Goal: Entertainment & Leisure: Consume media (video, audio)

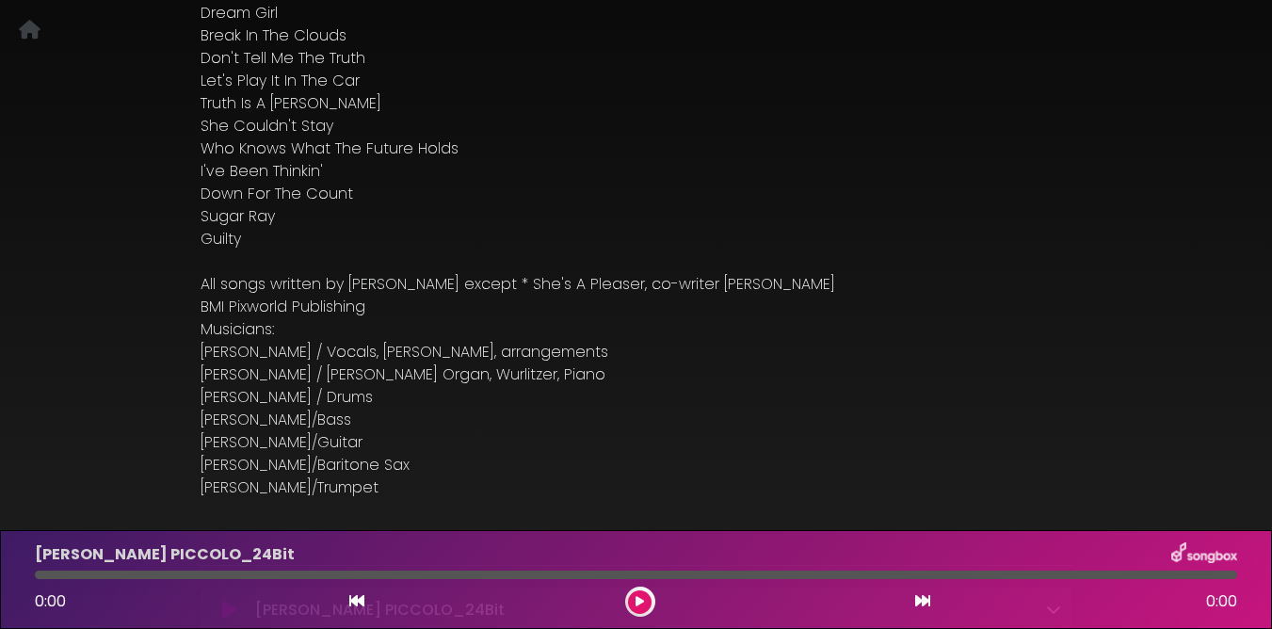
scroll to position [572, 0]
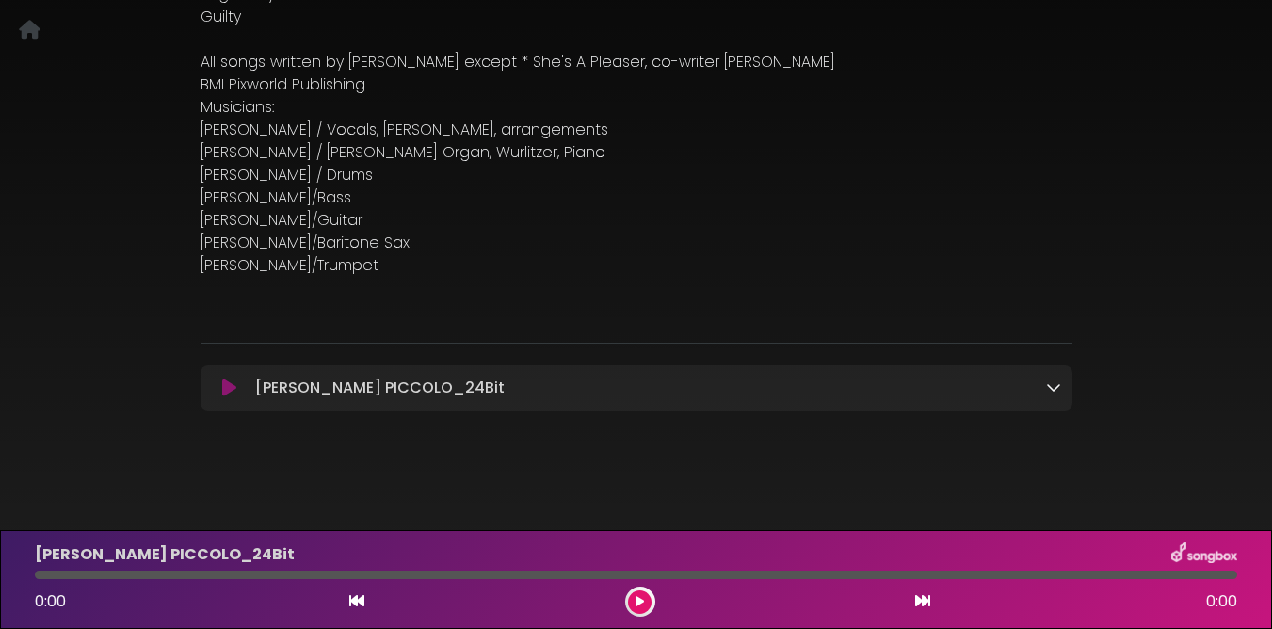
click at [228, 389] on icon at bounding box center [229, 388] width 14 height 19
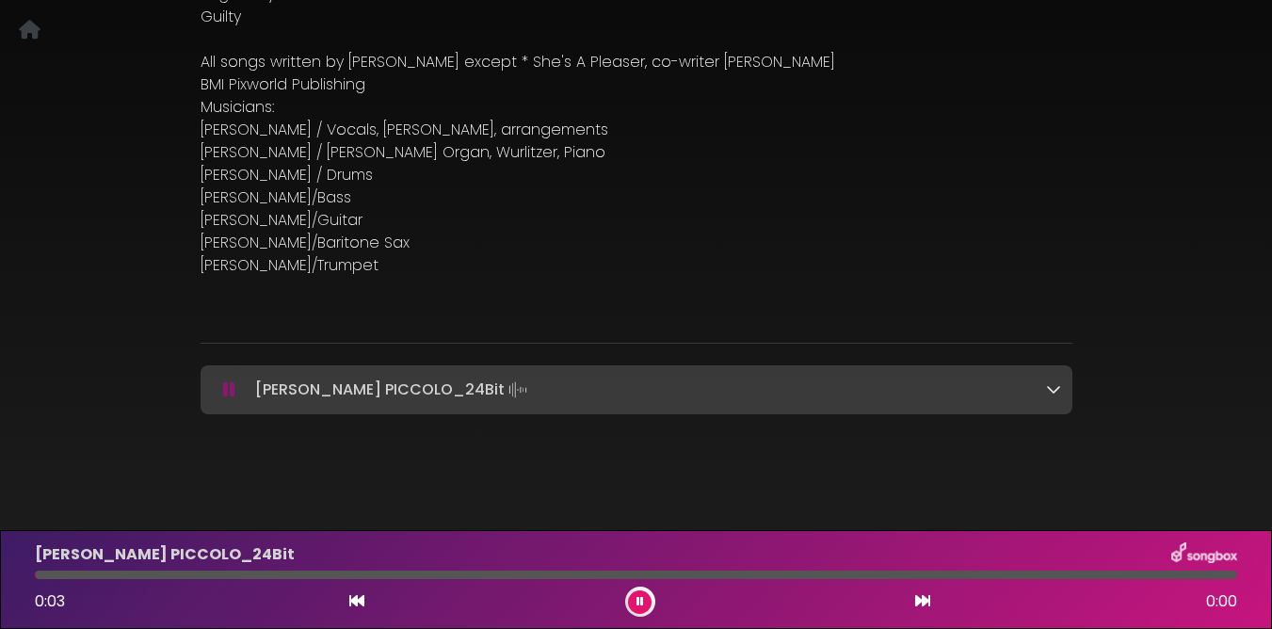
click at [1055, 391] on icon at bounding box center [1053, 388] width 15 height 15
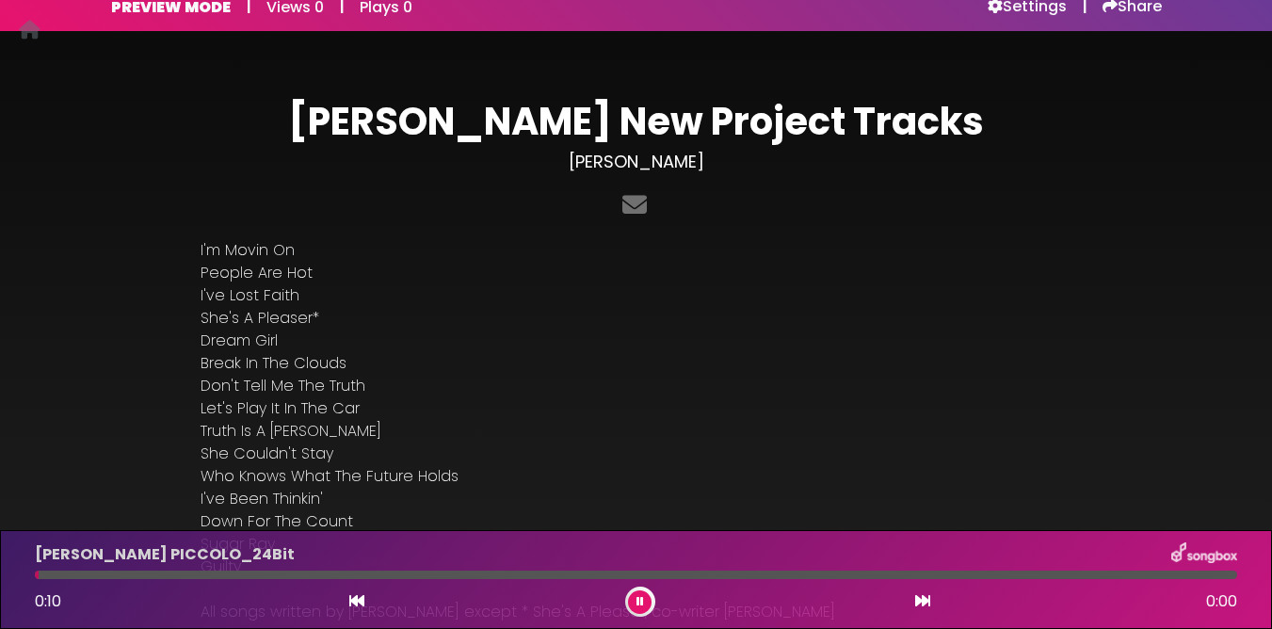
scroll to position [0, 0]
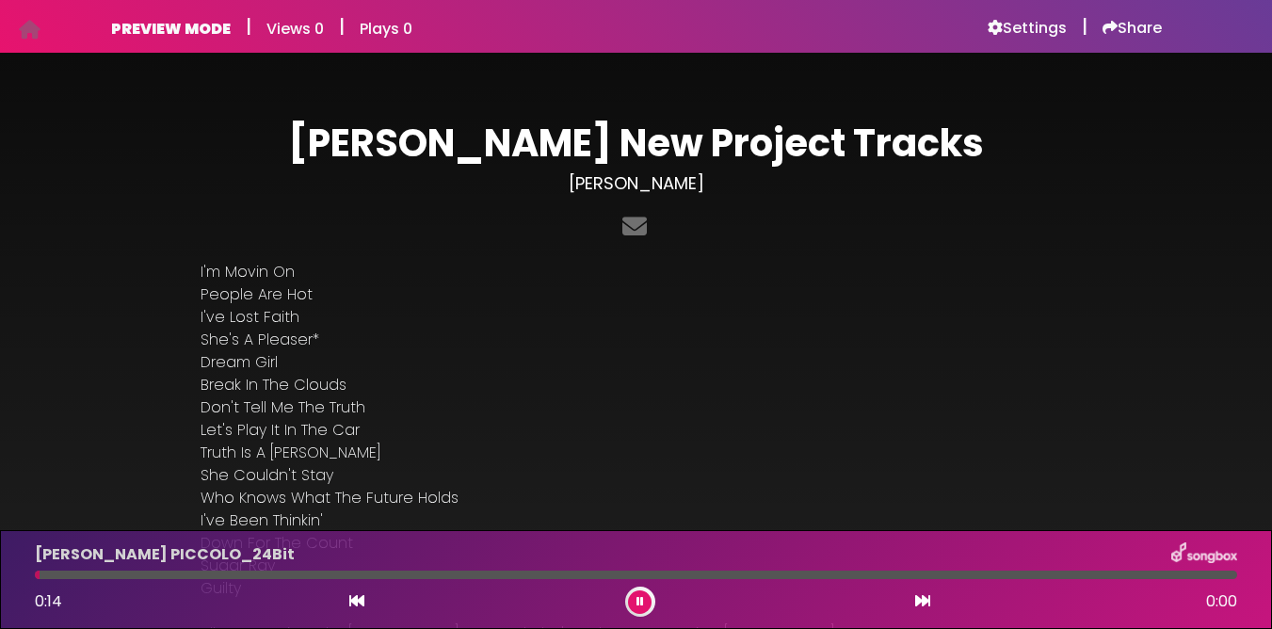
click at [643, 602] on icon at bounding box center [641, 601] width 8 height 11
click at [639, 599] on icon at bounding box center [641, 601] width 8 height 11
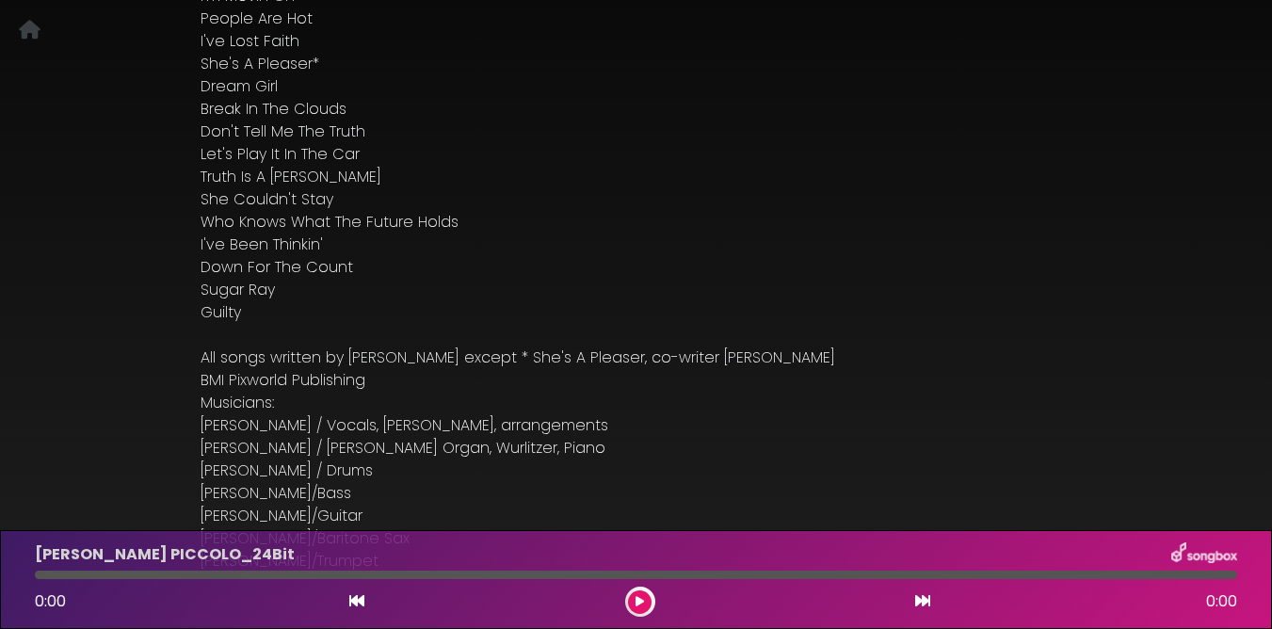
scroll to position [556, 0]
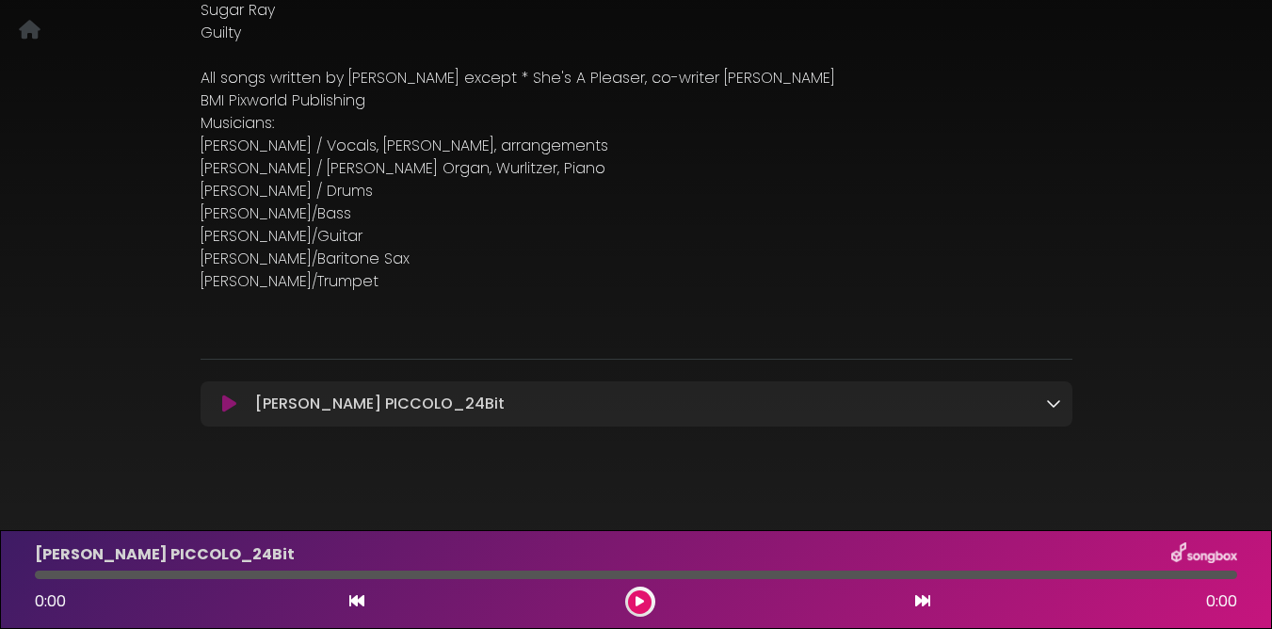
click at [227, 402] on icon at bounding box center [229, 404] width 14 height 19
click at [231, 409] on icon at bounding box center [229, 404] width 14 height 19
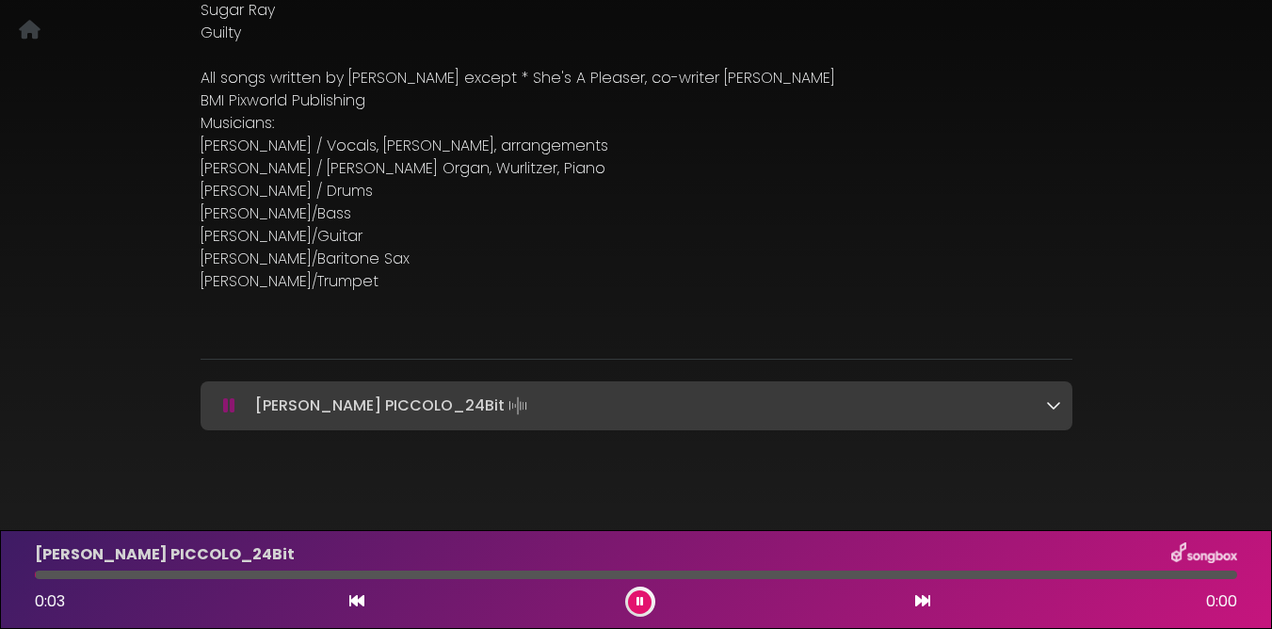
click at [639, 599] on icon at bounding box center [641, 601] width 8 height 11
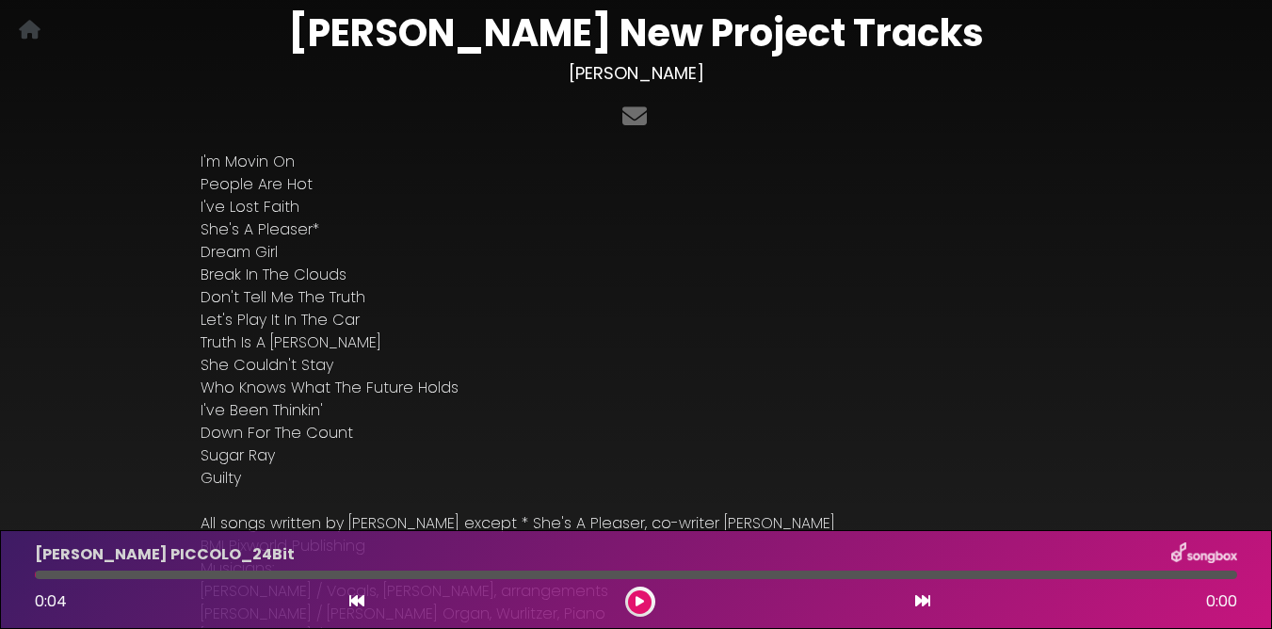
scroll to position [0, 0]
